Goal: Task Accomplishment & Management: Use online tool/utility

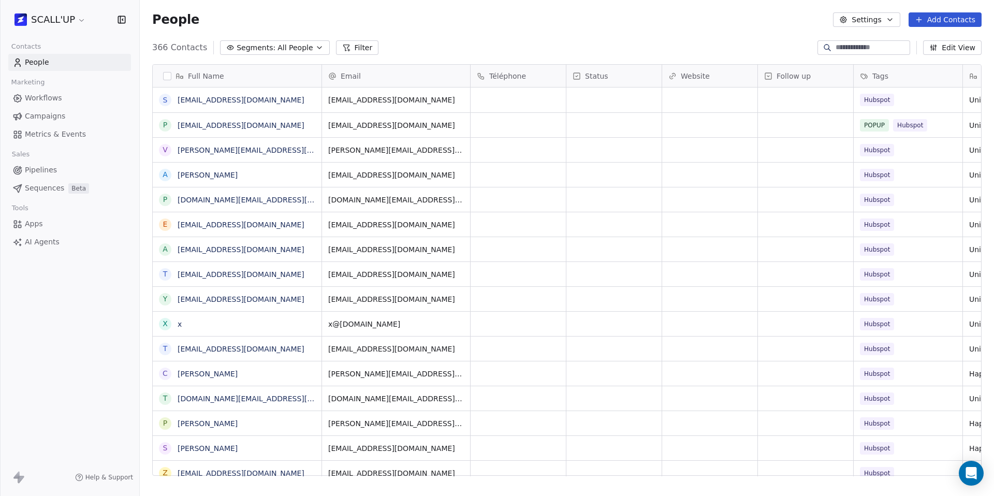
scroll to position [429, 846]
click at [57, 16] on html "SCALL'UP Contacts People Marketing Workflows Campaigns Metrics & Events Sales P…" at bounding box center [497, 248] width 994 height 496
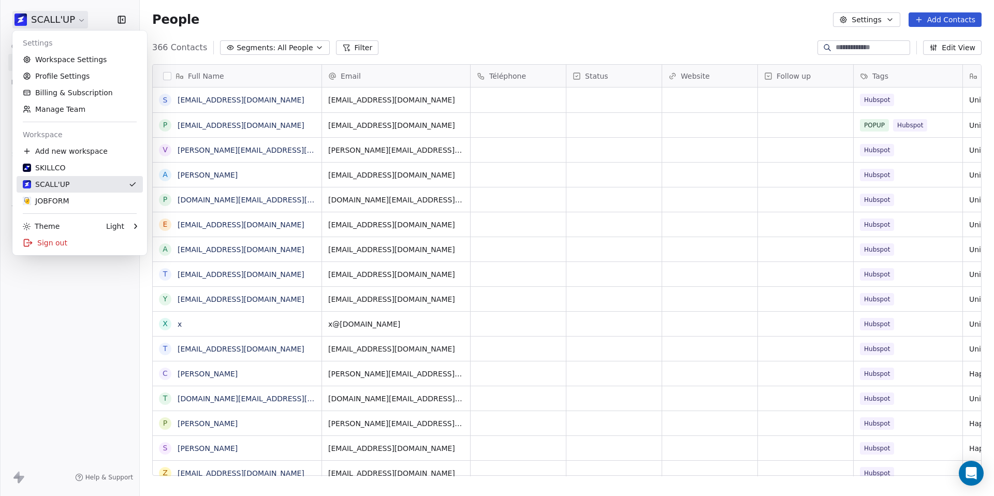
click at [62, 182] on div "SCALL'UP" at bounding box center [46, 184] width 47 height 10
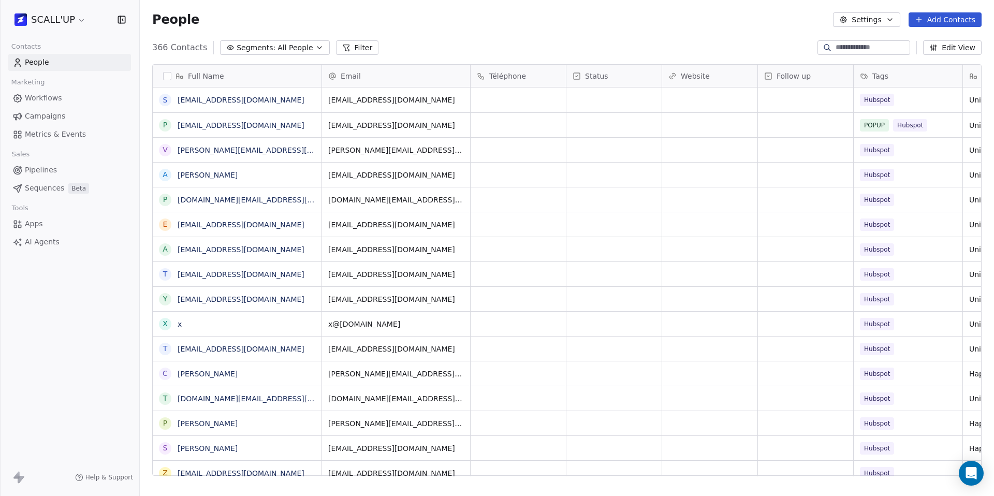
click at [49, 25] on html "SCALL'UP Contacts People Marketing Workflows Campaigns Metrics & Events Sales P…" at bounding box center [497, 248] width 994 height 496
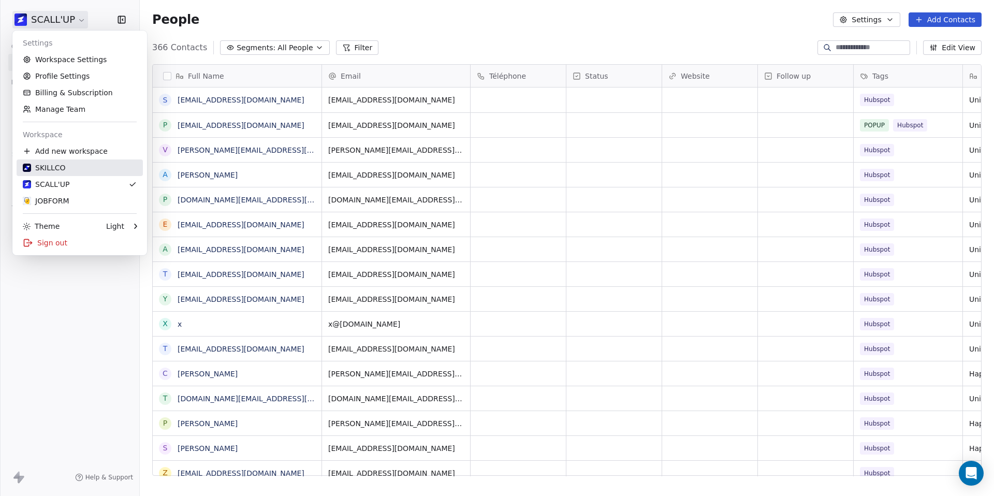
click at [78, 163] on div "SKILLCO" at bounding box center [80, 168] width 114 height 10
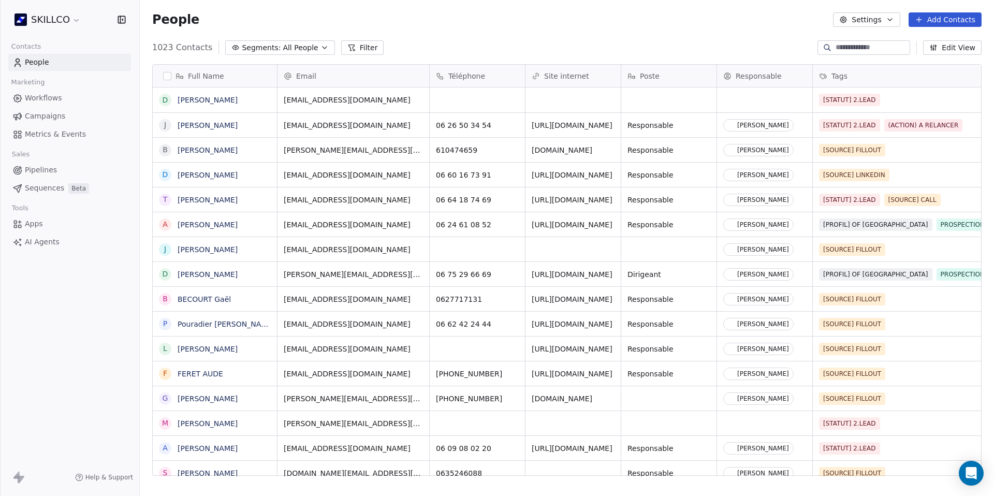
scroll to position [429, 846]
click at [212, 98] on link "[PERSON_NAME]" at bounding box center [208, 100] width 60 height 8
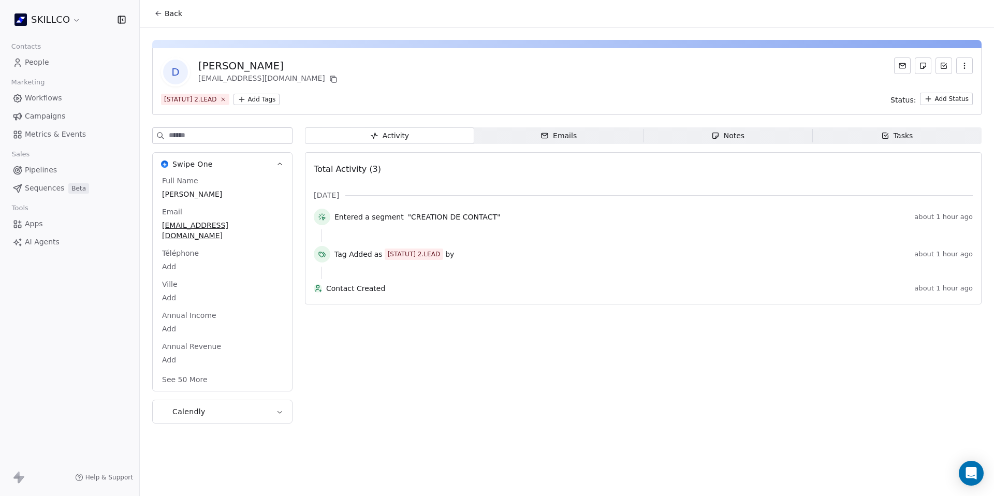
click at [881, 137] on icon "button" at bounding box center [885, 135] width 8 height 8
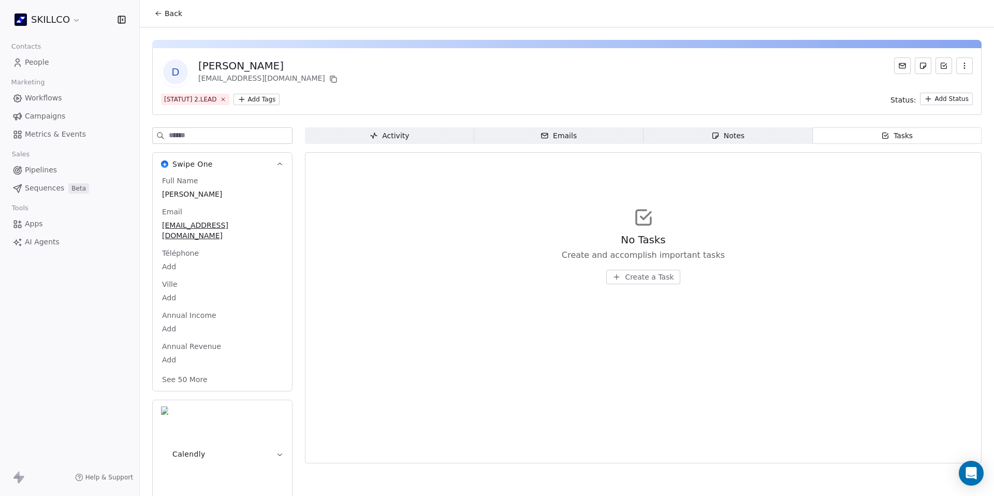
click at [656, 270] on button "Create a Task" at bounding box center [643, 277] width 74 height 14
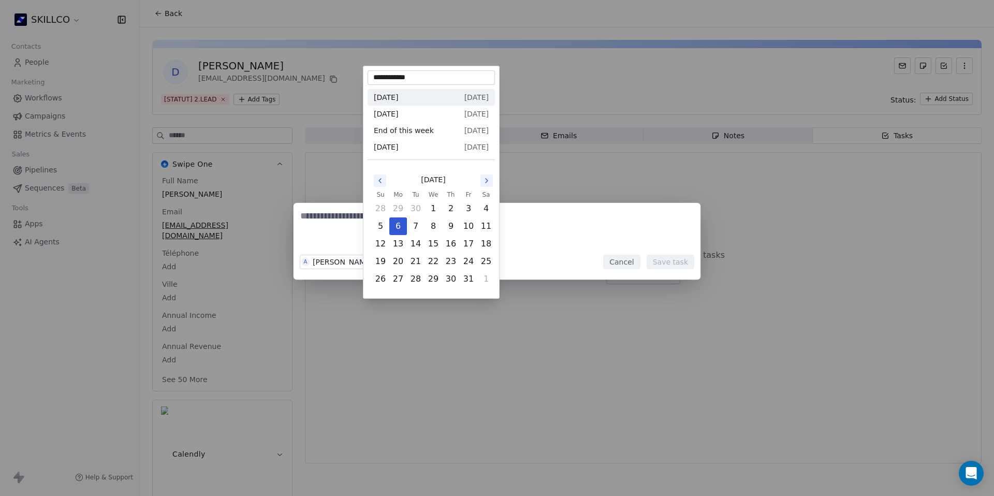
click at [394, 260] on body "**********" at bounding box center [497, 248] width 994 height 496
click at [489, 180] on icon "Go to the Next Month" at bounding box center [486, 181] width 8 height 8
click at [399, 246] on button "12" at bounding box center [398, 244] width 17 height 17
type input "**********"
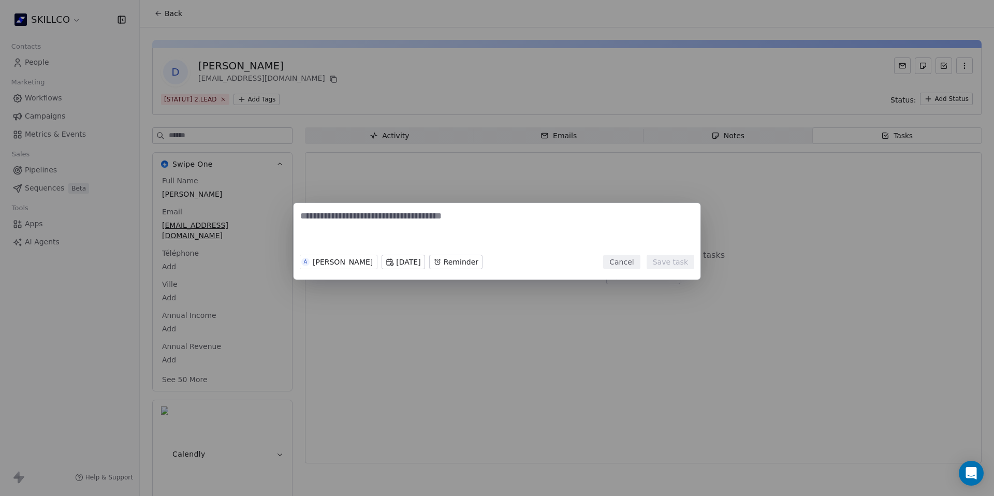
click at [428, 228] on textarea at bounding box center [496, 230] width 393 height 40
click at [483, 261] on body "SKILLCO Contacts People Marketing Workflows Campaigns Metrics & Events Sales Pi…" at bounding box center [497, 248] width 994 height 496
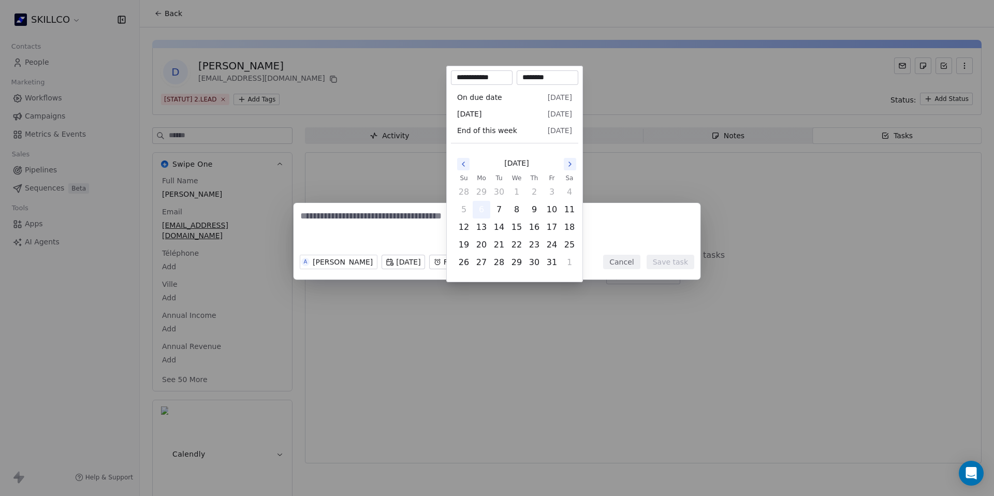
click at [476, 209] on button "6" at bounding box center [481, 209] width 17 height 17
click at [490, 209] on td "7" at bounding box center [499, 210] width 18 height 18
click at [501, 210] on button "7" at bounding box center [499, 209] width 17 height 17
type input "**********"
click at [646, 244] on div "A [PERSON_NAME][DATE] Reminder Cancel Save task" at bounding box center [497, 247] width 994 height 123
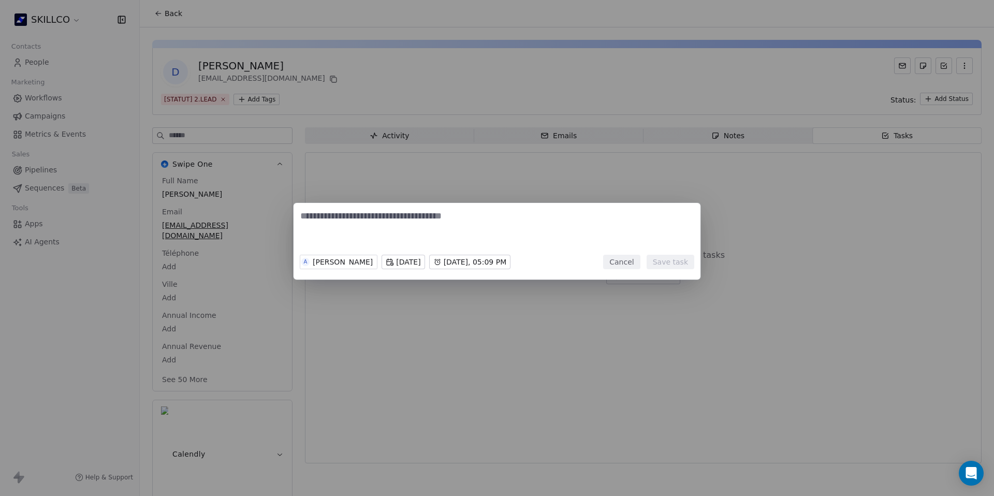
click at [810, 198] on div "A [PERSON_NAME][DATE] [DATE], 05:09 PM Cancel Save task" at bounding box center [497, 247] width 994 height 123
